Goal: Transaction & Acquisition: Subscribe to service/newsletter

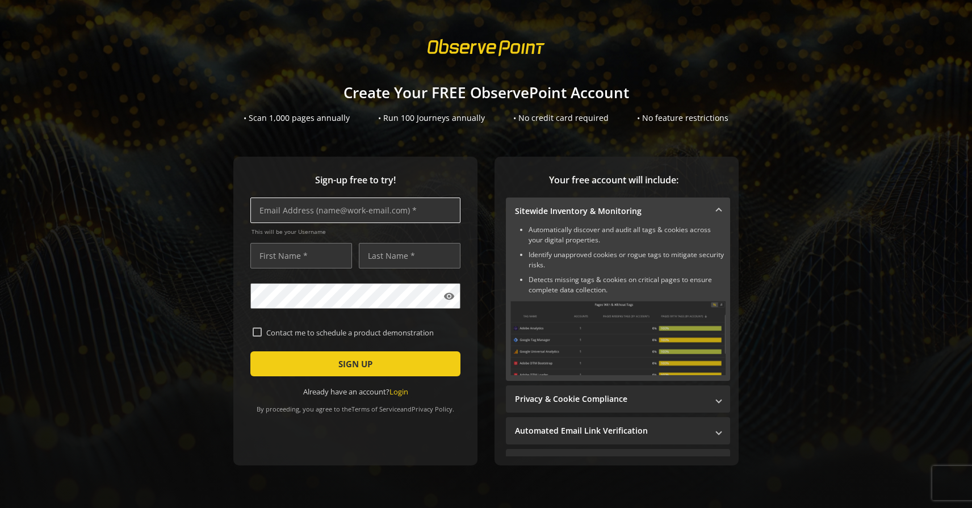
click at [328, 210] on input "text" at bounding box center [355, 211] width 210 height 26
type input "[EMAIL_ADDRESS][DOMAIN_NAME]"
type input "[PERSON_NAME]"
type input "Green"
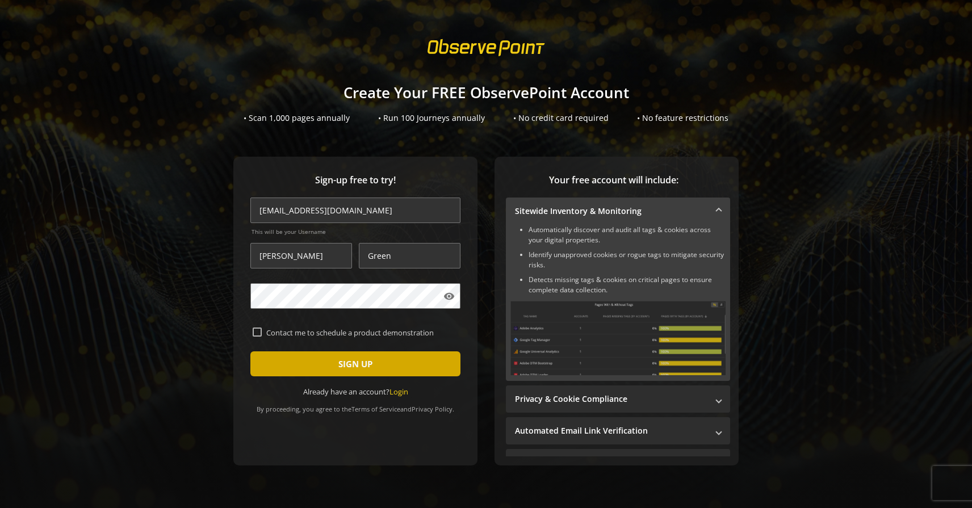
click at [342, 363] on span "SIGN UP" at bounding box center [355, 364] width 34 height 20
